Goal: Transaction & Acquisition: Purchase product/service

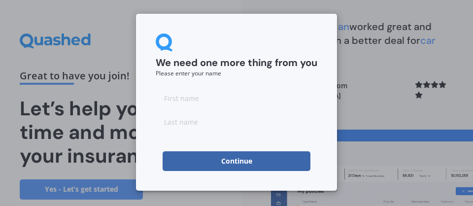
click at [208, 101] on input at bounding box center [236, 98] width 161 height 20
type input "Bronwyn"
click at [203, 120] on input at bounding box center [236, 122] width 161 height 20
type input "Appleman"
click at [231, 157] on button "Continue" at bounding box center [236, 161] width 148 height 20
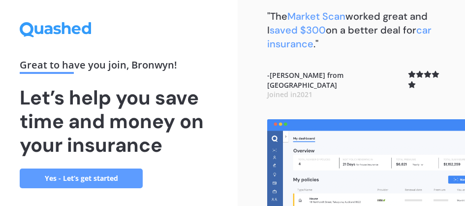
scroll to position [15, 0]
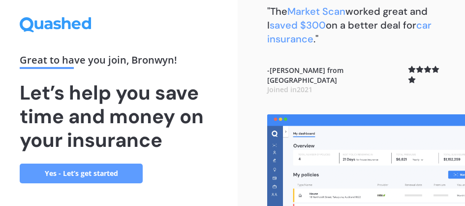
click at [103, 167] on link "Yes - Let’s get started" at bounding box center [81, 173] width 123 height 20
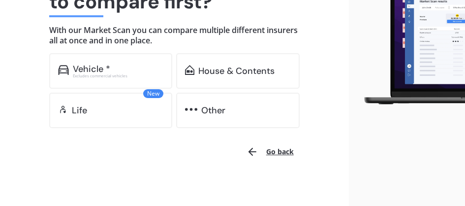
scroll to position [140, 0]
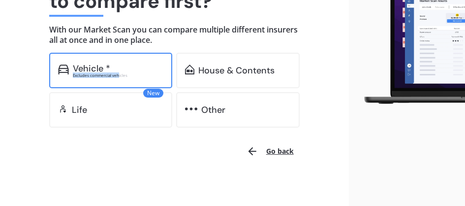
click at [118, 72] on div "Vehicle * Excludes commercial vehicles" at bounding box center [118, 71] width 91 height 14
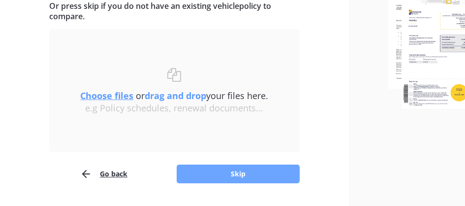
click at [254, 173] on button "Skip" at bounding box center [238, 173] width 123 height 19
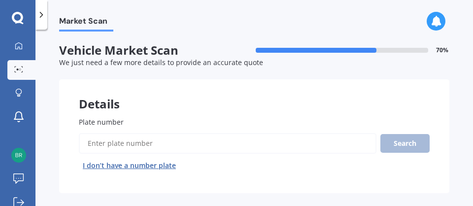
click at [228, 139] on input "Plate number" at bounding box center [227, 143] width 297 height 21
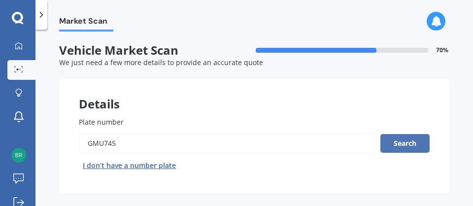
type input "GMU745"
click at [397, 145] on button "Search" at bounding box center [404, 143] width 49 height 19
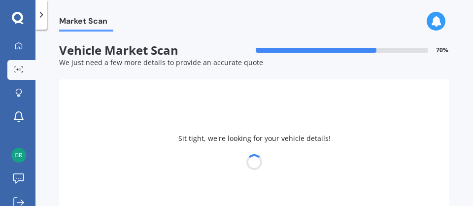
select select "MAZDA"
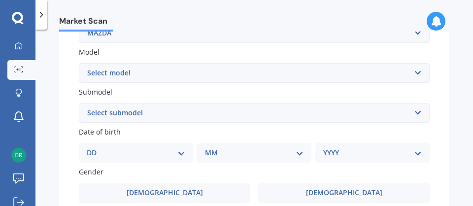
scroll to position [216, 0]
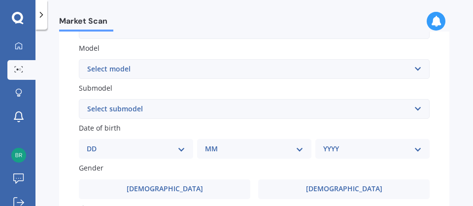
click at [412, 69] on select "Select model 121 2 3 323 323 / Familia 6 626 929 Atenza Autozam Axela AZ3 B2000…" at bounding box center [254, 69] width 350 height 20
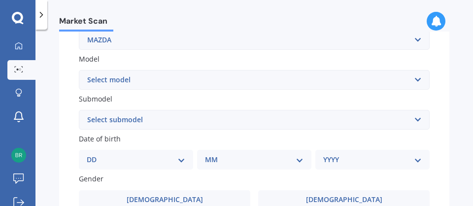
scroll to position [165, 0]
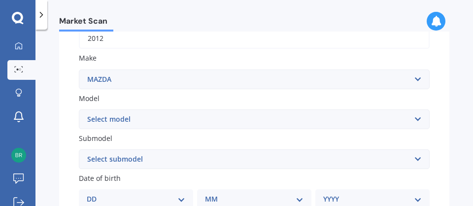
click at [410, 120] on select "Select model 121 2 3 323 323 / Familia 6 626 929 Atenza Autozam Axela AZ3 B2000…" at bounding box center [254, 119] width 350 height 20
select select "BT50"
click at [79, 110] on select "Select model 121 2 3 323 323 / Familia 6 626 929 Atenza Autozam Axela AZ3 B2000…" at bounding box center [254, 119] width 350 height 20
click at [155, 160] on select "Select submodel GLX turbo diesel 4WD GSX turbo diesel LTD D/C W/S 3.0DT Turbo D…" at bounding box center [254, 159] width 350 height 20
click at [371, 162] on select "Select submodel GLX turbo diesel 4WD GSX turbo diesel LTD D/C W/S 3.0DT Turbo D…" at bounding box center [254, 159] width 350 height 20
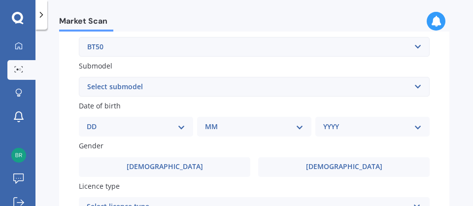
scroll to position [239, 0]
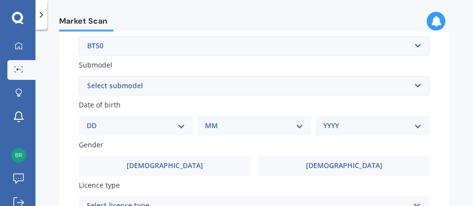
click at [181, 127] on select "DD 01 02 03 04 05 06 07 08 09 10 11 12 13 14 15 16 17 18 19 20 21 22 23 24 25 2…" at bounding box center [136, 125] width 98 height 11
select select "19"
click at [95, 122] on select "DD 01 02 03 04 05 06 07 08 09 10 11 12 13 14 15 16 17 18 19 20 21 22 23 24 25 2…" at bounding box center [136, 125] width 98 height 11
click at [299, 129] on select "MM 01 02 03 04 05 06 07 08 09 10 11 12" at bounding box center [256, 125] width 95 height 11
select select "03"
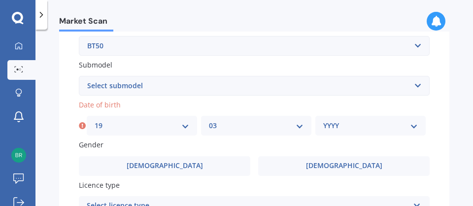
click at [209, 122] on select "MM 01 02 03 04 05 06 07 08 09 10 11 12" at bounding box center [256, 125] width 95 height 11
click at [410, 127] on select "YYYY 2025 2024 2023 2022 2021 2020 2019 2018 2017 2016 2015 2014 2013 2012 2011…" at bounding box center [370, 125] width 95 height 11
select select "1970"
click at [323, 122] on select "YYYY 2025 2024 2023 2022 2021 2020 2019 2018 2017 2016 2015 2014 2013 2012 2011…" at bounding box center [370, 125] width 95 height 11
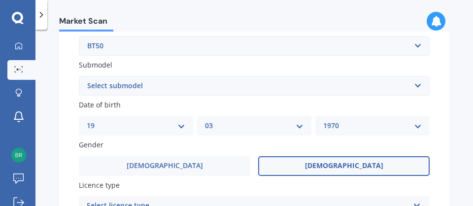
click at [325, 176] on label "Female" at bounding box center [343, 166] width 171 height 20
click at [0, 0] on input "Female" at bounding box center [0, 0] width 0 height 0
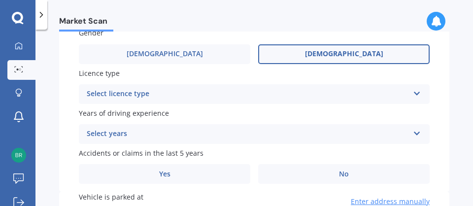
scroll to position [361, 0]
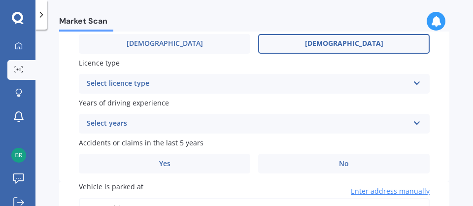
click at [224, 86] on div "Select licence type" at bounding box center [248, 84] width 322 height 12
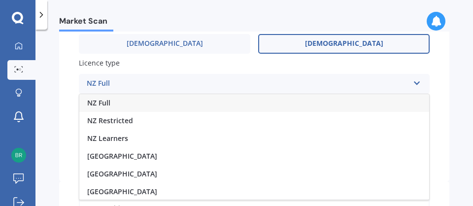
click at [181, 105] on div "NZ Full" at bounding box center [254, 103] width 350 height 18
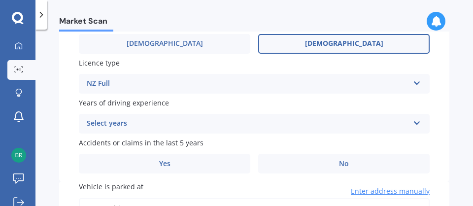
click at [268, 126] on div "Select years" at bounding box center [248, 124] width 322 height 12
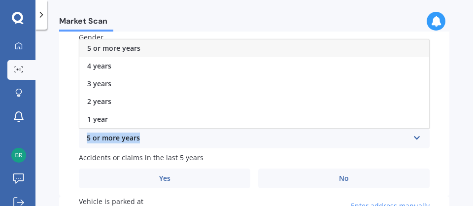
drag, startPoint x: 268, startPoint y: 126, endPoint x: 233, endPoint y: 35, distance: 96.9
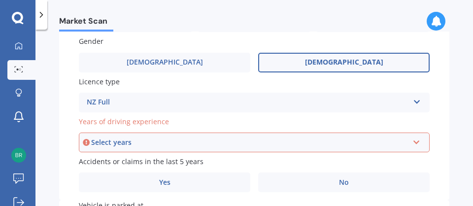
click at [268, 146] on div "Select years" at bounding box center [249, 142] width 317 height 11
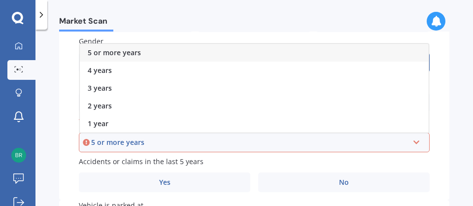
click at [134, 54] on span "5 or more years" at bounding box center [114, 52] width 53 height 9
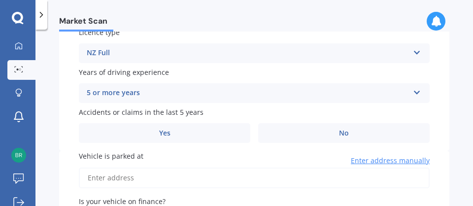
scroll to position [426, 0]
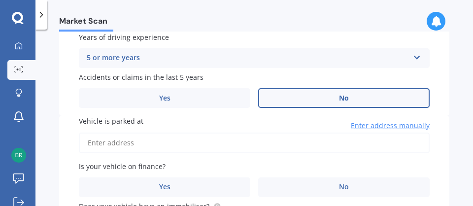
click at [347, 98] on label "No" at bounding box center [343, 98] width 171 height 20
click at [0, 0] on input "No" at bounding box center [0, 0] width 0 height 0
click at [202, 146] on input "Vehicle is parked at" at bounding box center [254, 142] width 350 height 21
type input "10 Hampton Drive, Swannanoa 7692"
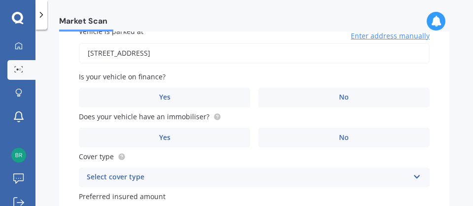
scroll to position [522, 0]
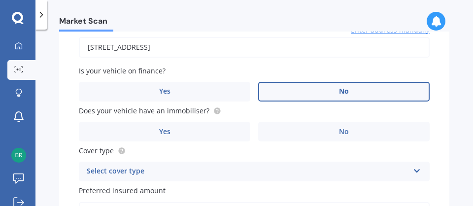
click at [339, 95] on span "No" at bounding box center [344, 91] width 10 height 8
click at [0, 0] on input "No" at bounding box center [0, 0] width 0 height 0
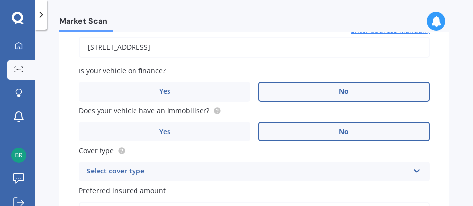
click at [353, 136] on label "No" at bounding box center [343, 132] width 171 height 20
click at [0, 0] on input "No" at bounding box center [0, 0] width 0 height 0
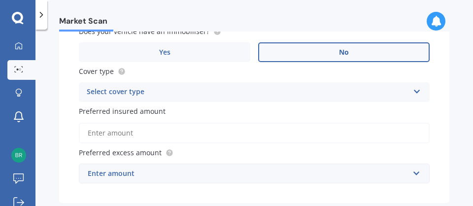
scroll to position [611, 0]
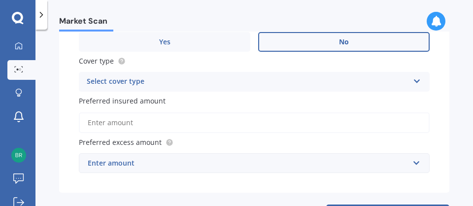
click at [415, 83] on icon at bounding box center [417, 79] width 8 height 7
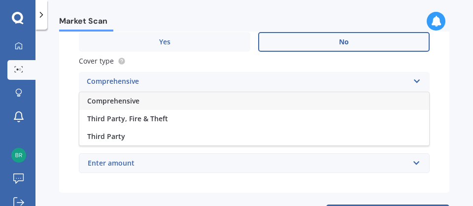
click at [275, 104] on div "Comprehensive" at bounding box center [254, 101] width 350 height 18
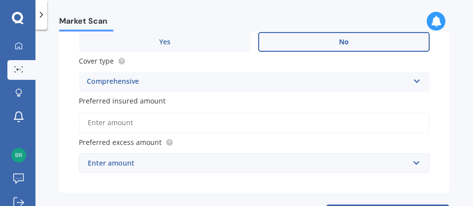
click at [257, 126] on input "Preferred insured amount" at bounding box center [254, 122] width 350 height 21
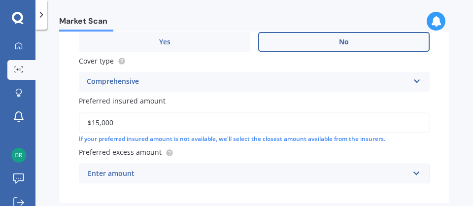
type input "$15,000"
click at [351, 177] on div "Enter amount" at bounding box center [248, 173] width 321 height 11
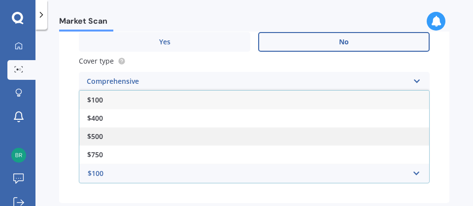
click at [189, 143] on div "$500" at bounding box center [254, 136] width 350 height 18
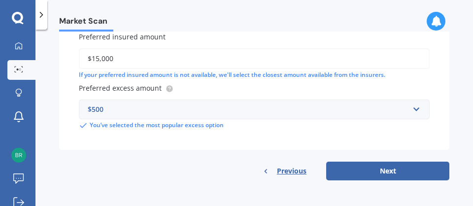
scroll to position [679, 0]
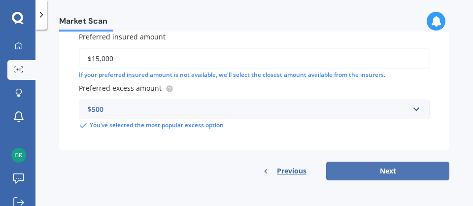
click at [391, 173] on button "Next" at bounding box center [387, 170] width 123 height 19
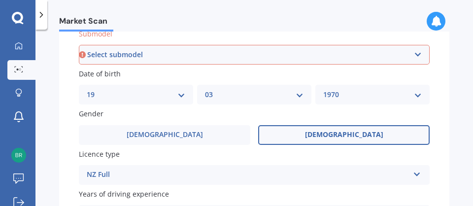
scroll to position [268, 0]
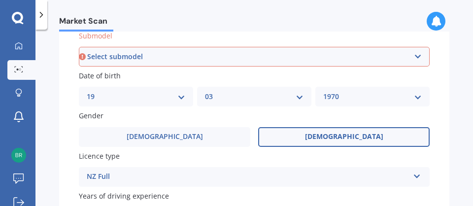
click at [410, 59] on select "Select submodel GLX turbo diesel 4WD GSX turbo diesel LTD D/C W/S 3.0DT Turbo D…" at bounding box center [254, 57] width 350 height 20
click at [79, 48] on select "Select submodel GLX turbo diesel 4WD GSX turbo diesel LTD D/C W/S 3.0DT Turbo D…" at bounding box center [254, 57] width 350 height 20
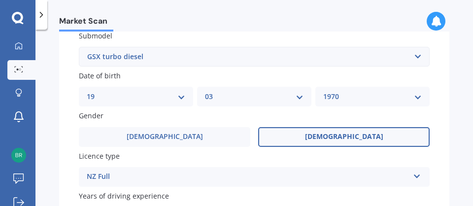
click at [416, 55] on select "Select submodel GLX turbo diesel 4WD GSX turbo diesel LTD D/C W/S 3.0DT Turbo D…" at bounding box center [254, 57] width 350 height 20
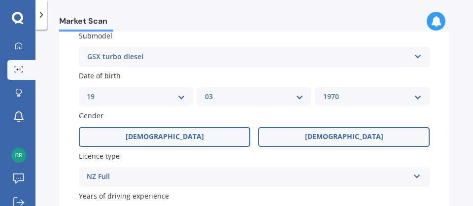
select select "TURBO DIESEL"
click at [79, 48] on select "Select submodel GLX turbo diesel 4WD GSX turbo diesel LTD D/C W/S 3.0DT Turbo D…" at bounding box center [254, 57] width 350 height 20
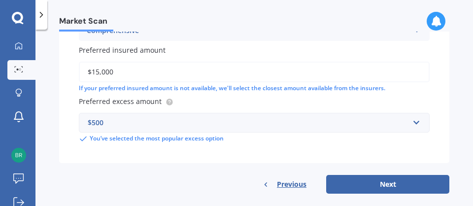
scroll to position [679, 0]
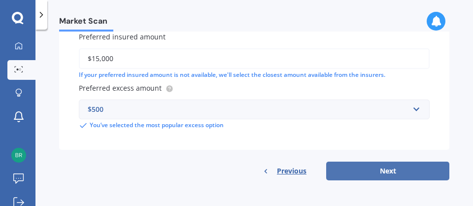
click at [382, 169] on button "Next" at bounding box center [387, 170] width 123 height 19
select select "19"
select select "03"
select select "1970"
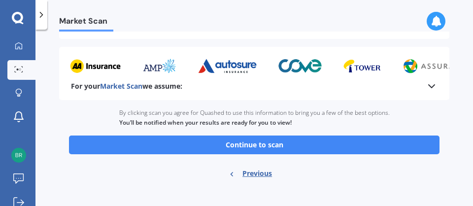
scroll to position [550, 0]
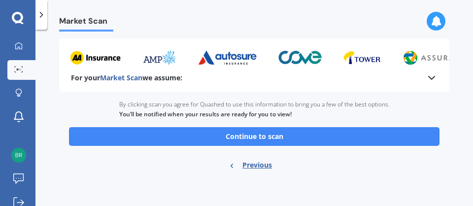
click at [268, 140] on button "Continue to scan" at bounding box center [254, 136] width 370 height 19
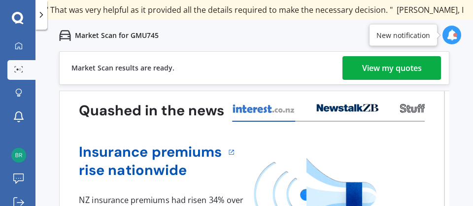
click at [454, 32] on icon at bounding box center [451, 35] width 11 height 11
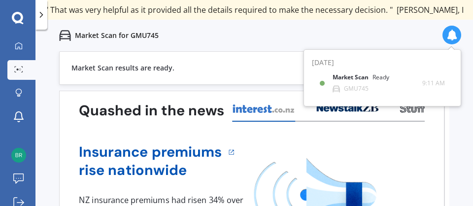
click at [268, 73] on div "Market Scan results are ready. View my quotes" at bounding box center [254, 67] width 390 height 33
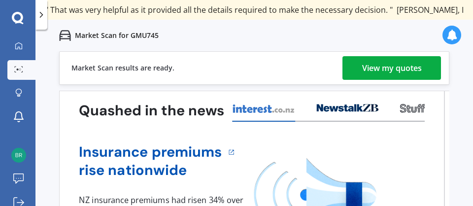
click at [379, 64] on div "View my quotes" at bounding box center [392, 68] width 60 height 24
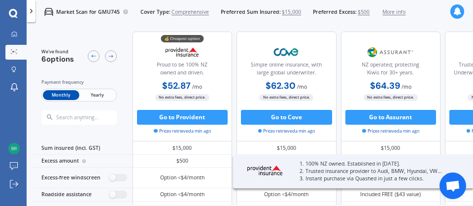
click at [101, 96] on span "Yearly" at bounding box center [97, 95] width 36 height 10
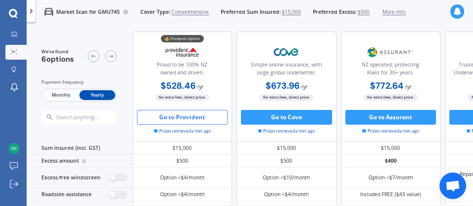
click at [181, 119] on button "Go to Provident" at bounding box center [182, 117] width 91 height 15
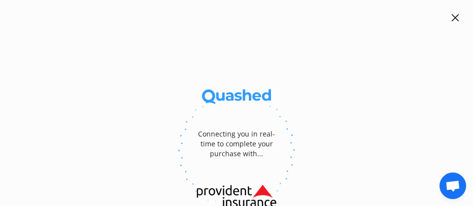
select select "full"
select select "10 Hampton Drive, Swannanoa 7692"
select select "MAZDA"
select select "BT50"
select select "NO"
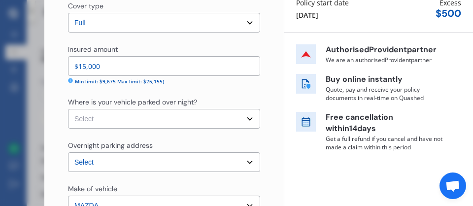
scroll to position [163, 0]
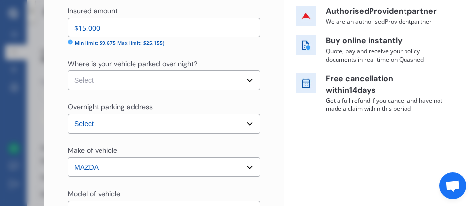
click at [244, 81] on select "Select Garage (fully enclosed) Off Street Parking Other" at bounding box center [164, 80] width 192 height 20
select select "GARAGE"
click at [68, 70] on select "Select Garage (fully enclosed) Off Street Parking Other" at bounding box center [164, 80] width 192 height 20
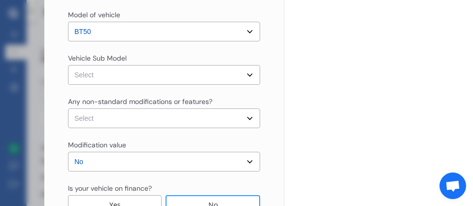
scroll to position [343, 0]
click at [243, 77] on select "Select BT-50 GSX. Wellside Dbl Cab 4dr Spts Auto 6sp 3.2DT" at bounding box center [164, 74] width 192 height 20
select select "NZVMAZD2012AEAG"
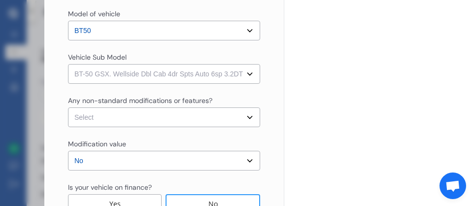
click at [68, 64] on select "Select BT-50 GSX. Wellside Dbl Cab 4dr Spts Auto 6sp 3.2DT" at bounding box center [164, 74] width 192 height 20
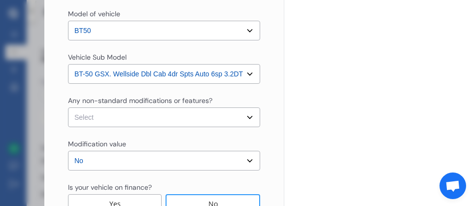
click at [243, 117] on select "Select None Nitrous Oxide System(NOS) Roll Cage Full Racing Harness" at bounding box center [164, 117] width 192 height 20
select select "none"
click at [68, 107] on select "Select None Nitrous Oxide System(NOS) Roll Cage Full Racing Harness" at bounding box center [164, 117] width 192 height 20
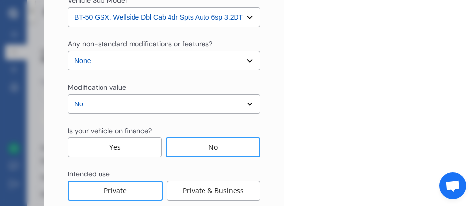
scroll to position [453, 0]
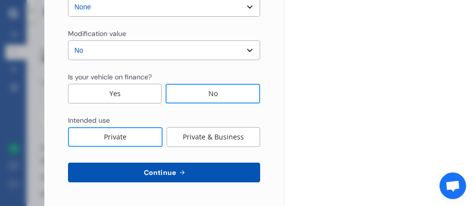
click at [184, 174] on button "Continue" at bounding box center [164, 172] width 192 height 20
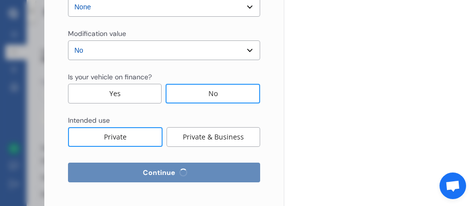
select select "19"
select select "03"
select select "1970"
select select "NZ_FULL"
select select "0"
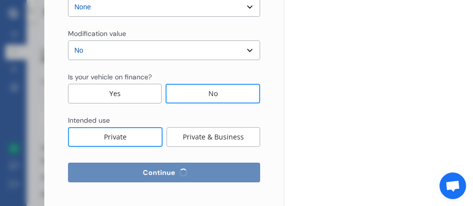
select select "25"
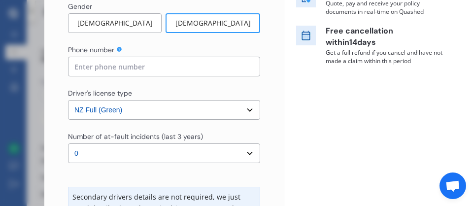
scroll to position [212, 0]
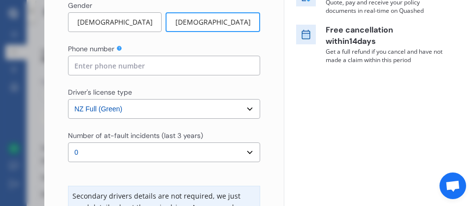
click at [153, 65] on input at bounding box center [164, 66] width 192 height 20
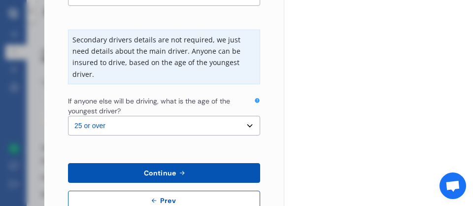
scroll to position [396, 0]
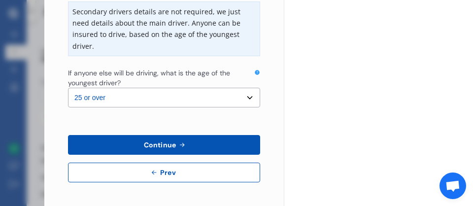
type input "02102667885"
click at [190, 141] on button "Continue" at bounding box center [164, 145] width 192 height 20
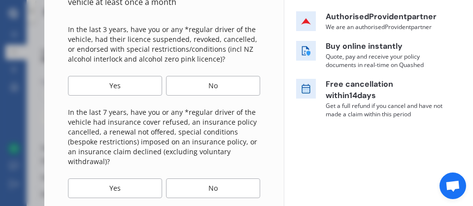
scroll to position [165, 0]
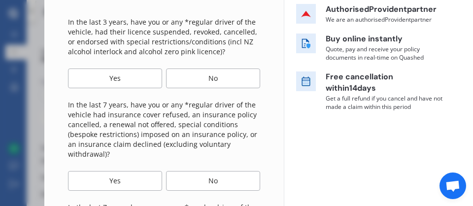
click at [227, 79] on div "No" at bounding box center [213, 78] width 94 height 20
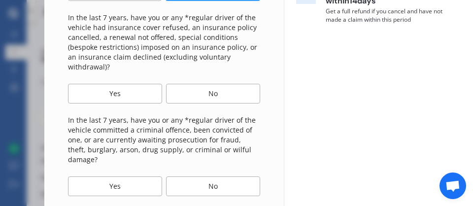
scroll to position [253, 0]
click at [210, 91] on div "No" at bounding box center [213, 93] width 94 height 20
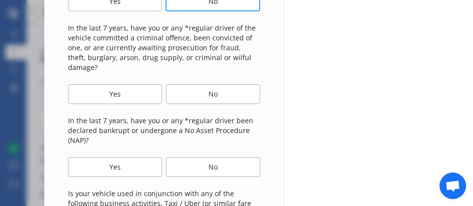
scroll to position [346, 0]
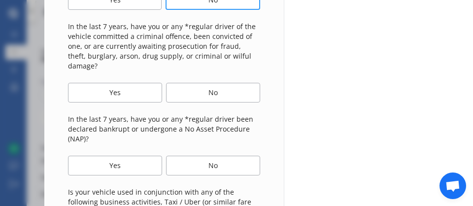
click at [203, 87] on div "No" at bounding box center [213, 93] width 94 height 20
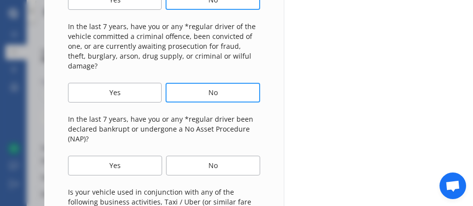
click at [205, 159] on div "No" at bounding box center [213, 166] width 94 height 20
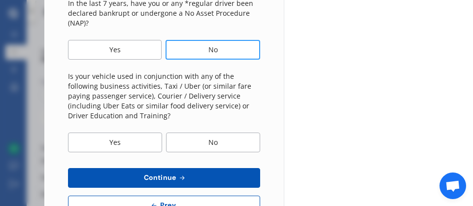
scroll to position [467, 0]
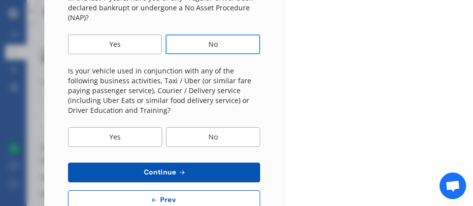
click at [234, 127] on div "No" at bounding box center [213, 137] width 94 height 20
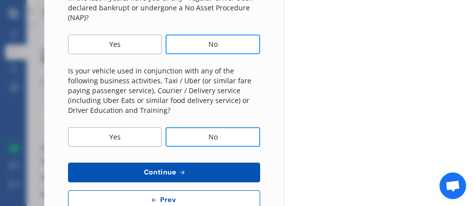
click at [198, 162] on button "Continue" at bounding box center [164, 172] width 192 height 20
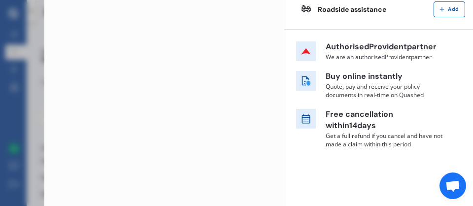
scroll to position [0, 0]
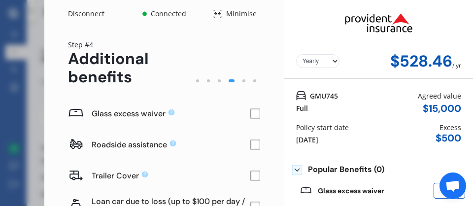
click at [250, 114] on rect at bounding box center [255, 114] width 10 height 10
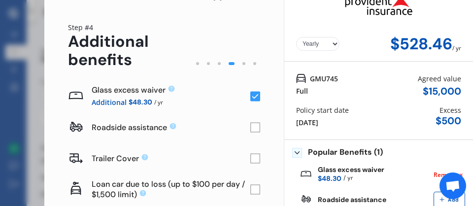
scroll to position [19, 0]
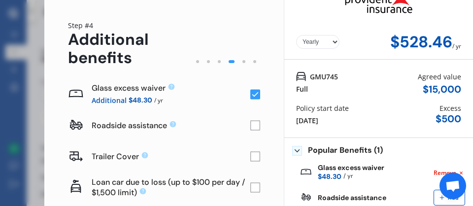
click at [251, 96] on rect at bounding box center [255, 95] width 10 height 10
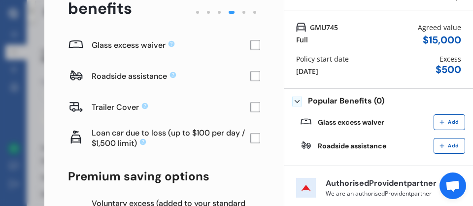
scroll to position [71, 0]
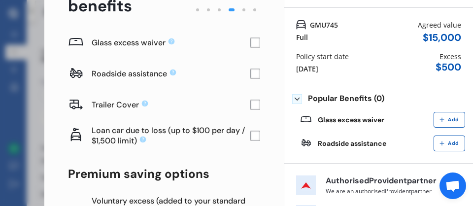
click at [250, 44] on rect at bounding box center [255, 43] width 10 height 10
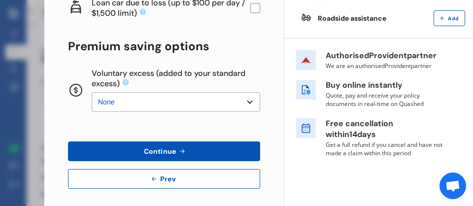
scroll to position [204, 0]
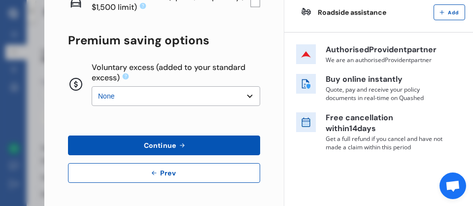
click at [180, 143] on icon at bounding box center [182, 145] width 8 height 8
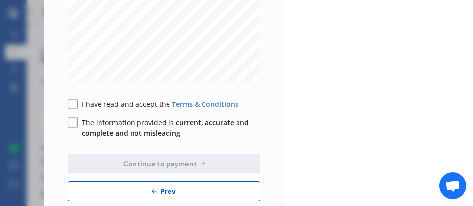
scroll to position [297, 0]
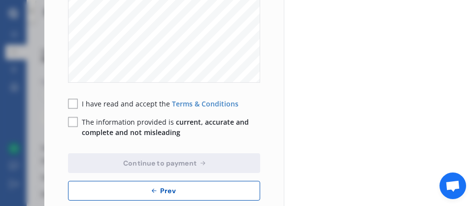
click at [73, 103] on rect at bounding box center [73, 104] width 10 height 10
click at [73, 119] on rect at bounding box center [73, 122] width 10 height 10
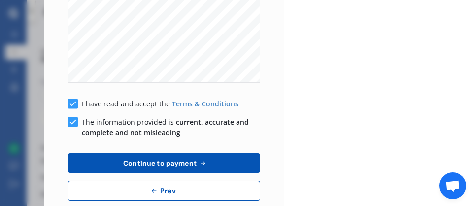
click at [208, 163] on button "Continue to payment" at bounding box center [164, 163] width 192 height 20
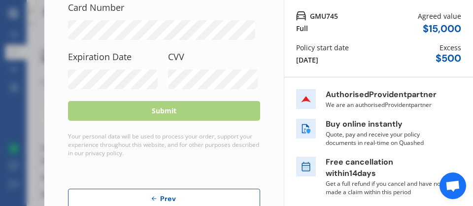
scroll to position [106, 0]
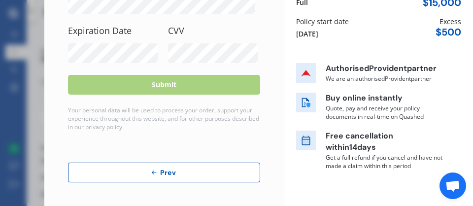
drag, startPoint x: 466, startPoint y: 92, endPoint x: 466, endPoint y: 53, distance: 38.4
click at [466, 53] on div "Authorised Provident partner We are an authorised Provident partner Buy online …" at bounding box center [390, 115] width 189 height 128
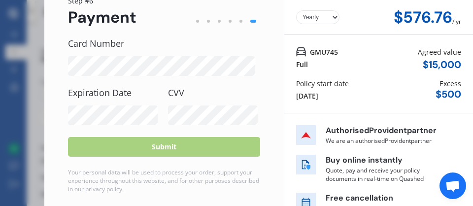
scroll to position [44, 0]
click at [187, 94] on label "CVV" at bounding box center [214, 93] width 92 height 10
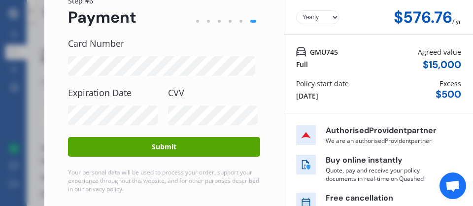
click at [181, 145] on button "Submit" at bounding box center [164, 147] width 192 height 20
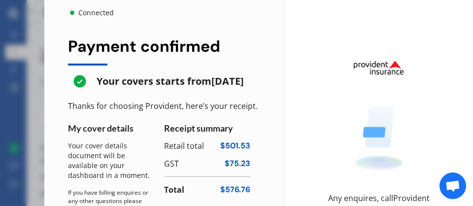
scroll to position [60, 0]
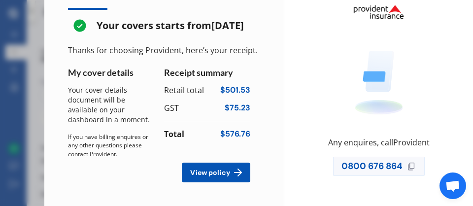
click at [216, 171] on span "View policy" at bounding box center [210, 172] width 44 height 8
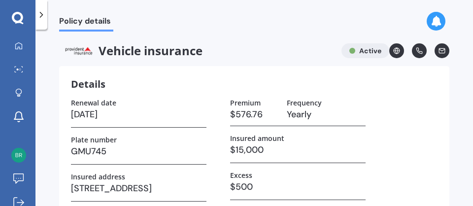
click at [440, 51] on icon at bounding box center [442, 50] width 6 height 4
click at [438, 49] on icon at bounding box center [441, 50] width 7 height 7
drag, startPoint x: 454, startPoint y: 2, endPoint x: 277, endPoint y: 42, distance: 181.6
click at [277, 42] on div "Policy details Vehicle insurance Active Details Renewal date 23/09/2026 Plate n…" at bounding box center [253, 120] width 437 height 176
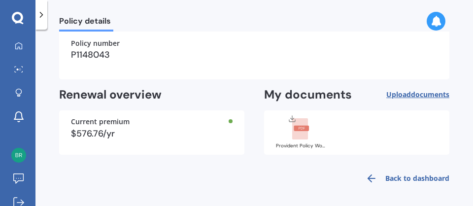
scroll to position [209, 0]
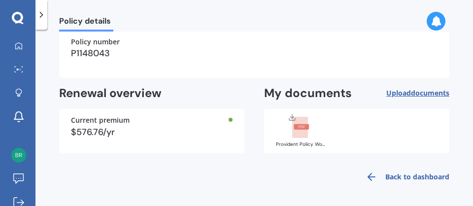
click at [418, 91] on span "documents" at bounding box center [430, 92] width 38 height 9
